Goal: Check status

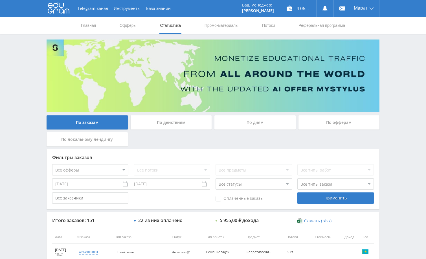
click at [406, 77] on div "Telegram-канал Инструменты База знаний Ваш менеджер: [PERSON_NAME] Online @edug…" at bounding box center [213, 237] width 426 height 474
click at [394, 90] on div "Telegram-канал Инструменты База знаний Ваш менеджер: [PERSON_NAME] Online @edug…" at bounding box center [213, 237] width 426 height 474
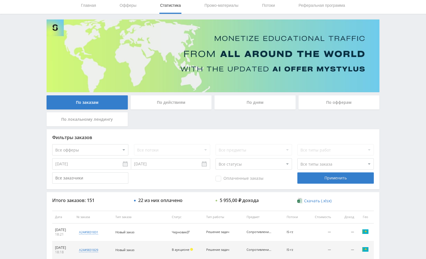
scroll to position [17, 0]
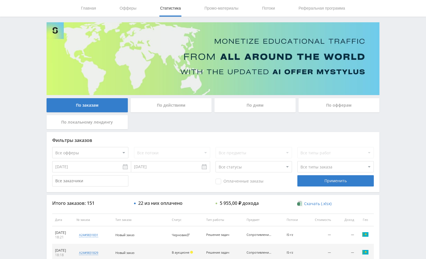
click at [393, 136] on div "Telegram-канал Инструменты База знаний Ваш менеджер: [PERSON_NAME] Online @edug…" at bounding box center [213, 220] width 426 height 474
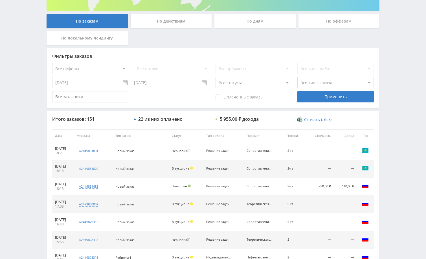
scroll to position [102, 0]
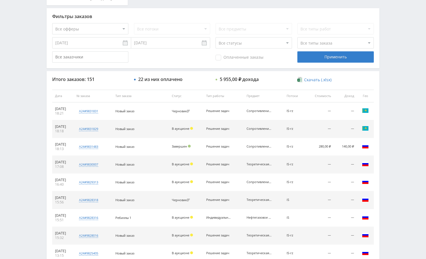
scroll to position [215, 0]
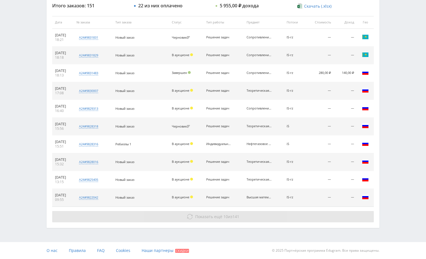
click at [323, 217] on button "Показать ещё 10 из 141" at bounding box center [213, 216] width 322 height 11
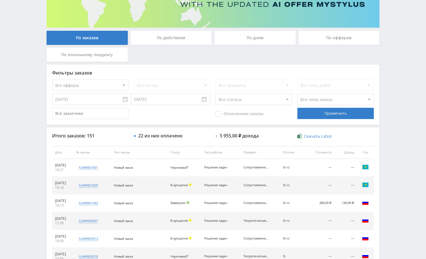
scroll to position [0, 0]
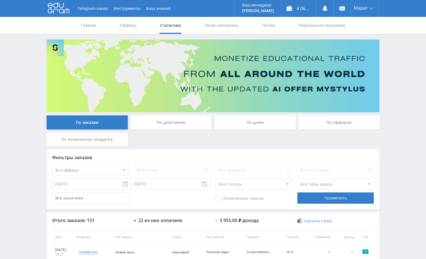
click at [263, 118] on div "По дням" at bounding box center [254, 122] width 81 height 14
click at [0, 0] on input "По дням" at bounding box center [0, 0] width 0 height 0
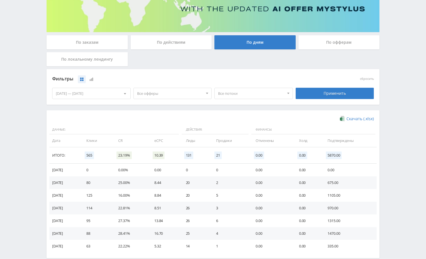
scroll to position [85, 0]
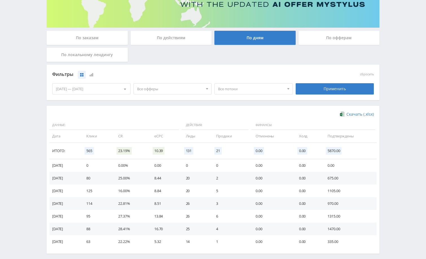
click at [393, 112] on div "Telegram-канал Инструменты База знаний Ваш менеджер: [PERSON_NAME] Alex Online …" at bounding box center [213, 99] width 426 height 369
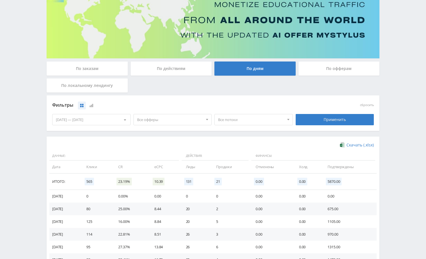
click at [108, 67] on div "По заказам" at bounding box center [87, 68] width 81 height 14
click at [0, 0] on input "По заказам" at bounding box center [0, 0] width 0 height 0
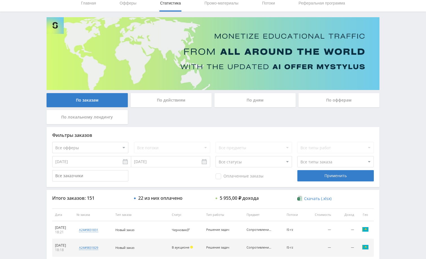
scroll to position [0, 0]
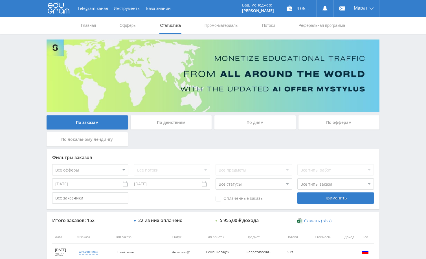
click at [389, 96] on div "Telegram-канал Инструменты База знаний Ваш менеджер: [PERSON_NAME] Online @edug…" at bounding box center [213, 237] width 426 height 474
